Goal: Information Seeking & Learning: Learn about a topic

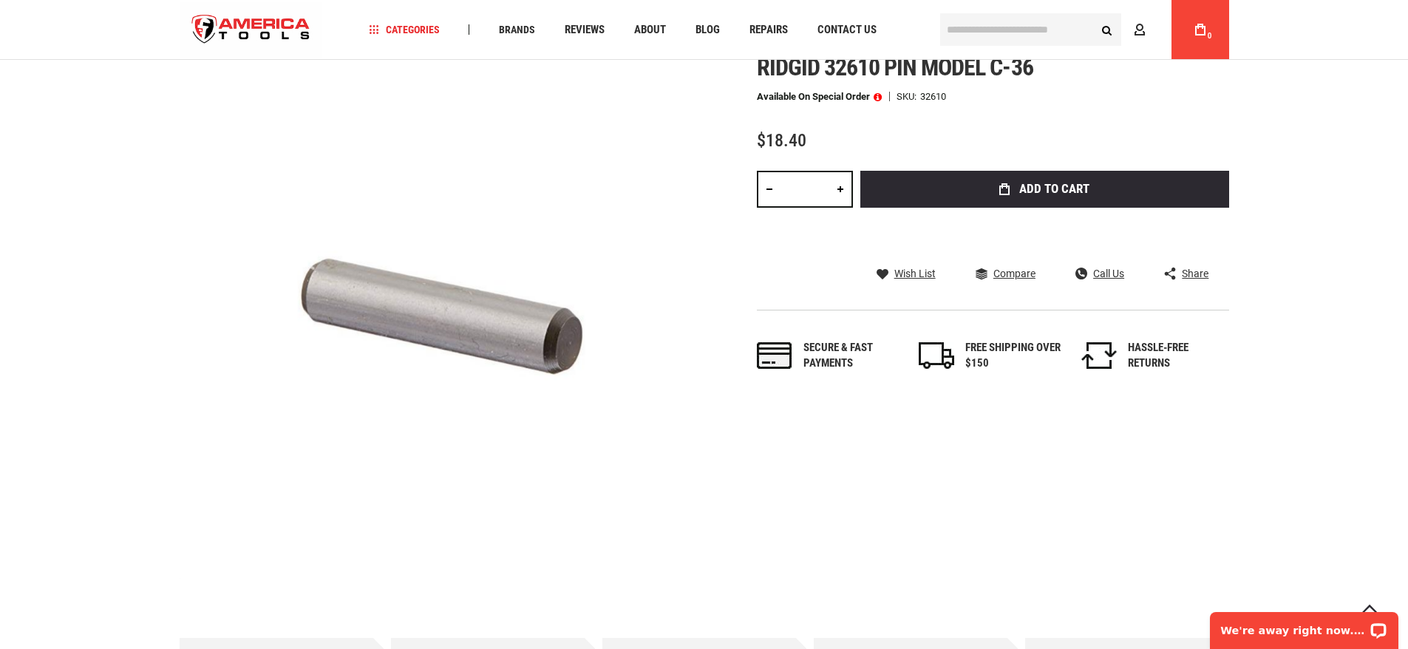
scroll to position [148, 0]
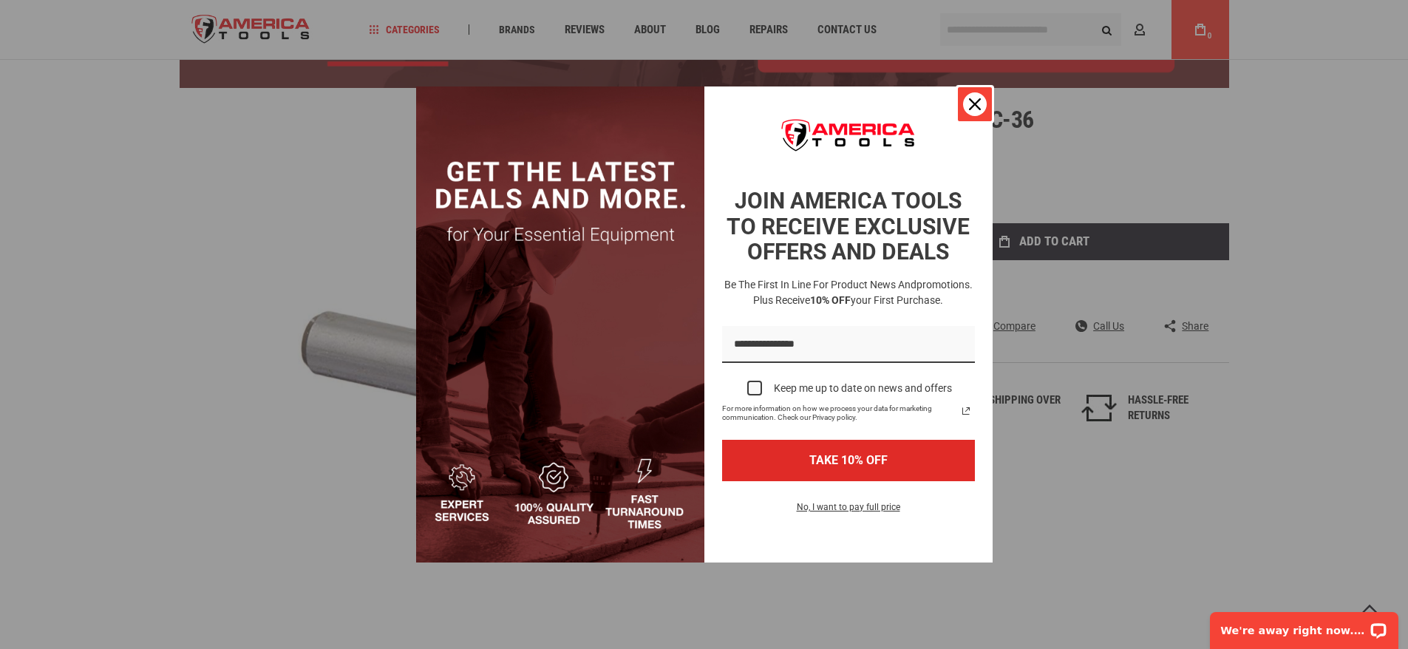
click at [982, 106] on div "Close" at bounding box center [975, 104] width 24 height 24
